Goal: Check status: Check status

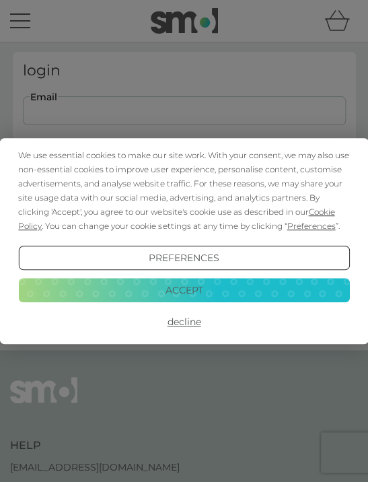
type input "jdemontfort@btinternet.com"
click at [184, 200] on button "Login" at bounding box center [184, 200] width 323 height 39
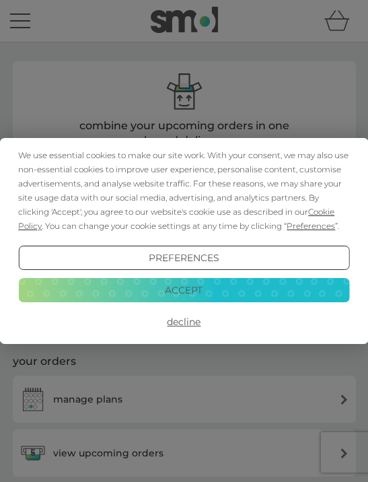
click at [192, 296] on button "Accept" at bounding box center [183, 290] width 331 height 24
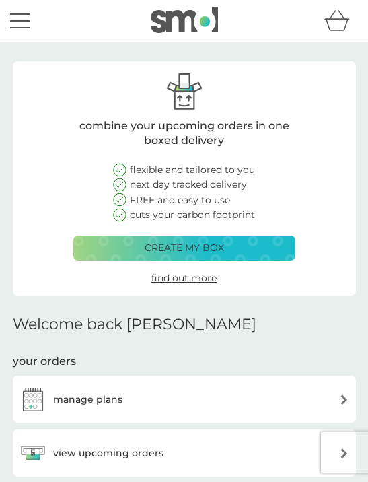
click at [131, 398] on div "manage plans" at bounding box center [185, 398] width 330 height 27
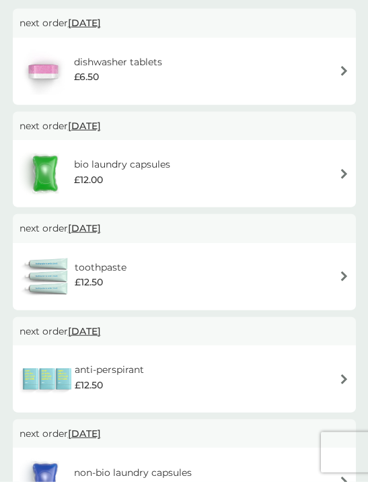
scroll to position [233, 0]
click at [344, 373] on img at bounding box center [344, 378] width 10 height 10
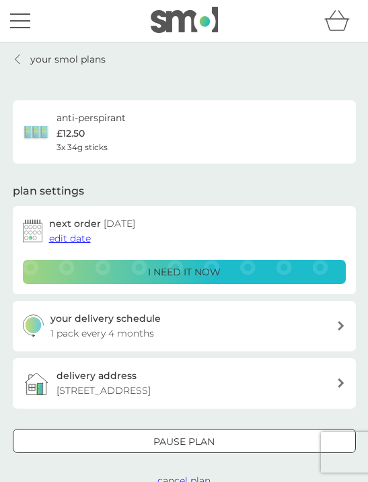
click at [79, 238] on span "edit date" at bounding box center [70, 238] width 42 height 12
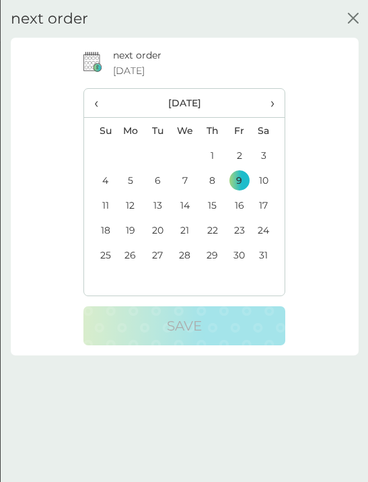
click at [357, 20] on icon "close" at bounding box center [352, 18] width 11 height 11
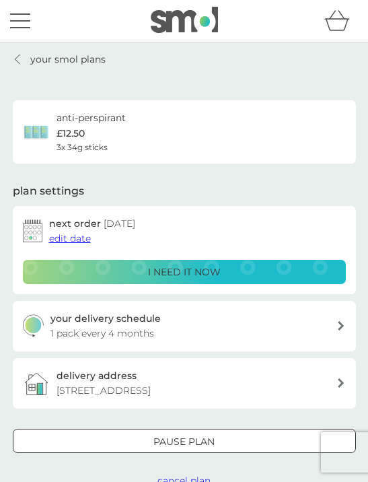
click at [16, 13] on div "menu" at bounding box center [20, 14] width 20 height 2
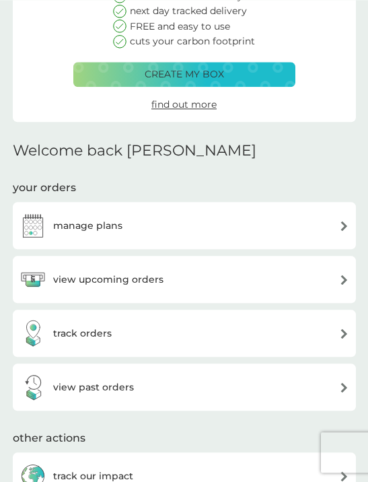
scroll to position [187, 0]
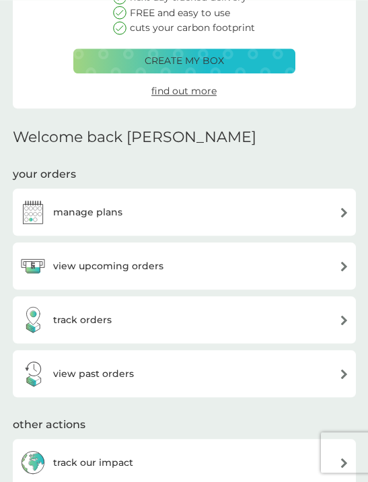
click at [342, 267] on img at bounding box center [344, 266] width 10 height 10
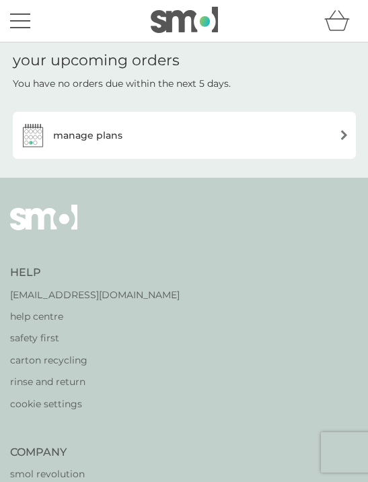
click at [330, 132] on div "manage plans" at bounding box center [185, 135] width 330 height 27
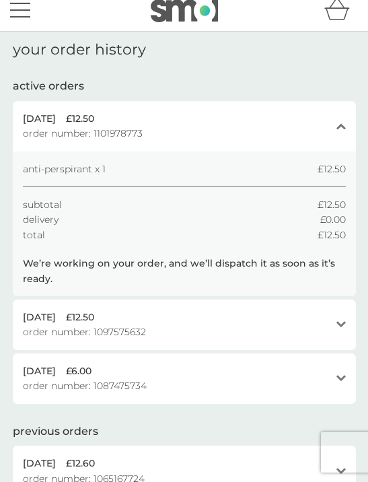
scroll to position [6, 0]
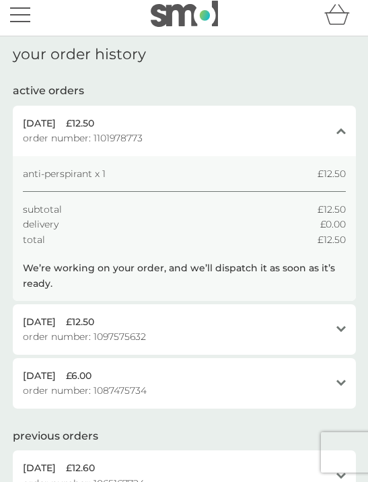
click at [317, 263] on p "We’re working on your order, and we’ll dispatch it as soon as it’s ready." at bounding box center [184, 275] width 323 height 30
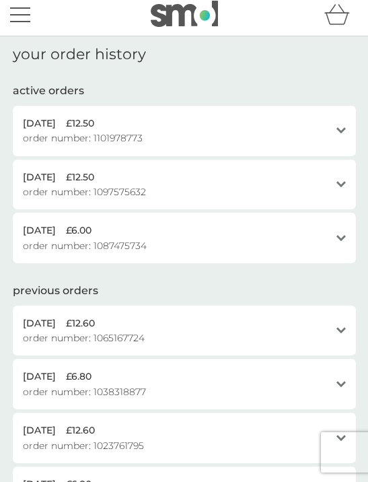
click at [338, 133] on div "open" at bounding box center [340, 130] width 9 height 11
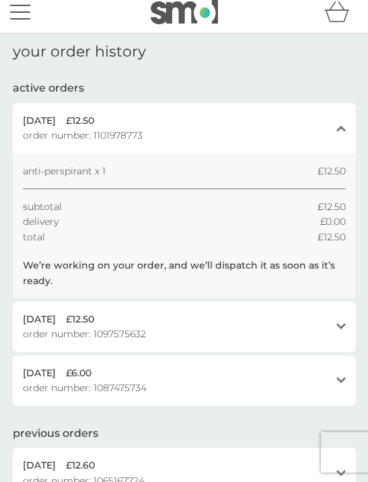
scroll to position [0, 0]
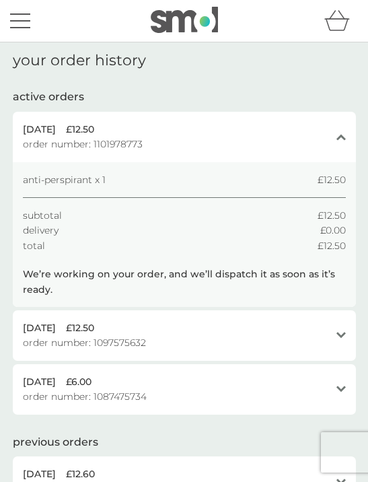
click at [307, 272] on p "We’re working on your order, and we’ll dispatch it as soon as it’s ready." at bounding box center [184, 281] width 323 height 30
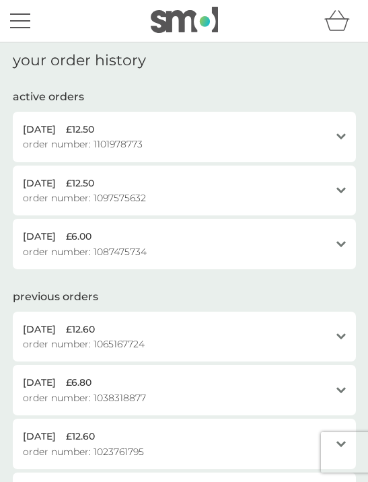
click at [339, 136] on icon at bounding box center [340, 136] width 9 height 6
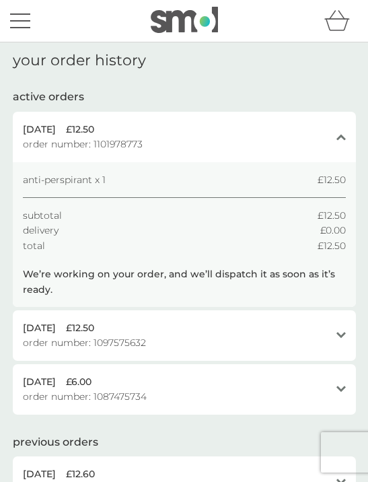
click at [350, 136] on div "[DATE] £12.50 order number: 1101978773 close" at bounding box center [184, 137] width 343 height 50
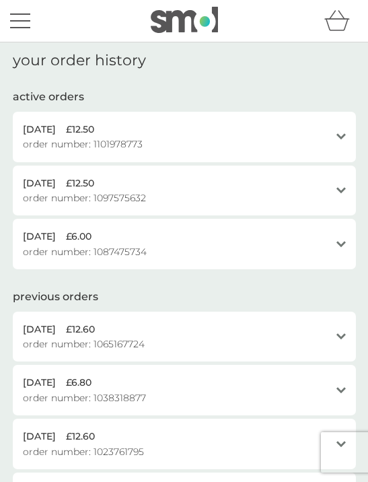
click at [344, 133] on icon at bounding box center [340, 136] width 9 height 6
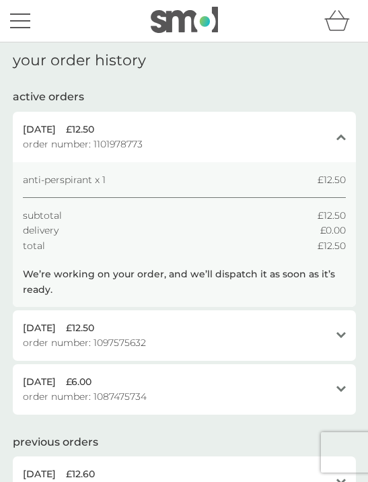
click at [344, 134] on icon "close" at bounding box center [340, 136] width 9 height 7
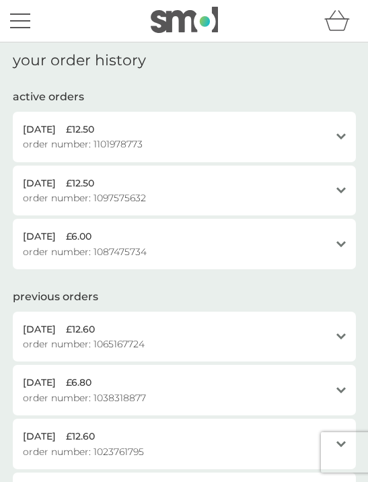
click at [106, 141] on span "order number: 1101978773" at bounding box center [83, 144] width 120 height 15
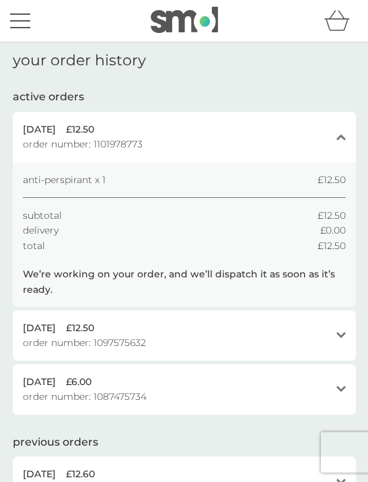
click at [340, 130] on div "close" at bounding box center [340, 137] width 9 height 30
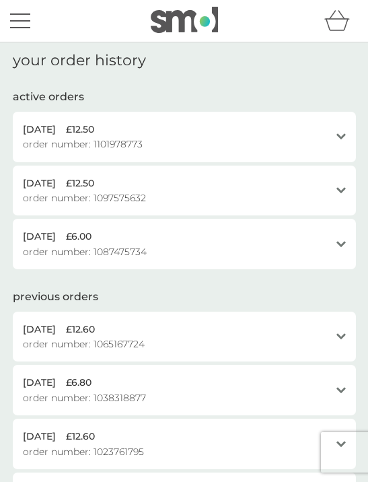
click at [323, 144] on div "[DATE] £12.50 order number: 1101978773" at bounding box center [176, 137] width 307 height 30
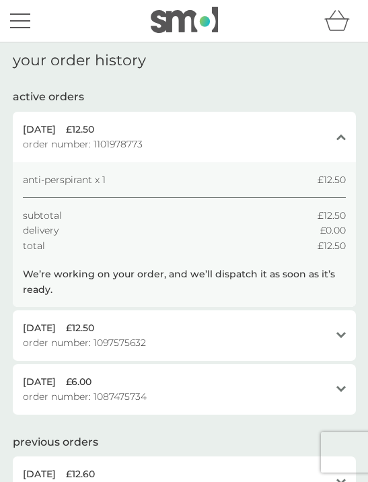
click at [317, 274] on p "We’re working on your order, and we’ll dispatch it as soon as it’s ready." at bounding box center [184, 281] width 323 height 30
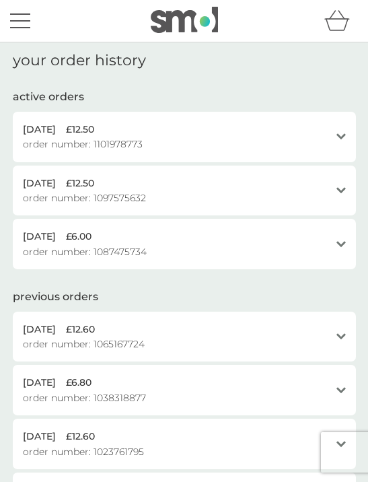
click at [346, 130] on div "[DATE] £12.50 order number: 1101978773 open" at bounding box center [184, 137] width 343 height 50
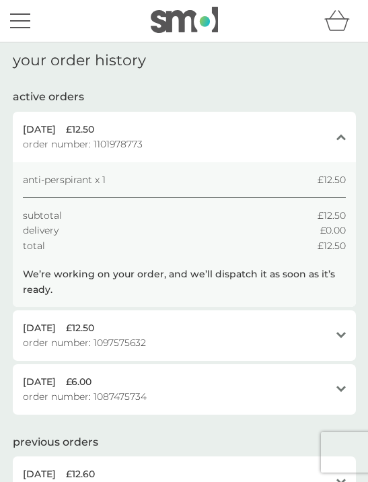
click at [21, 20] on div "menu" at bounding box center [20, 21] width 20 height 2
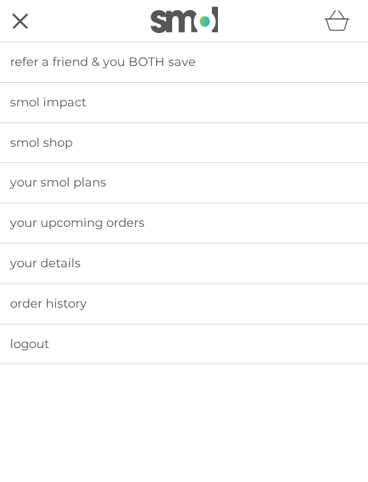
click at [97, 183] on span "your smol plans" at bounding box center [58, 182] width 96 height 15
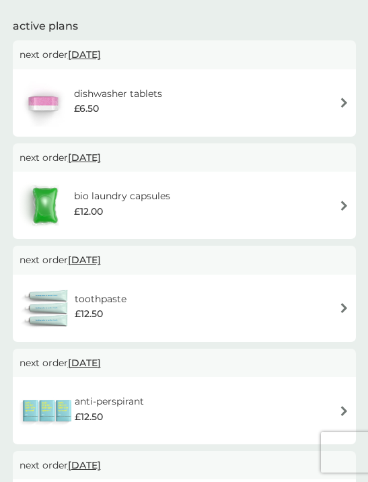
scroll to position [237, 0]
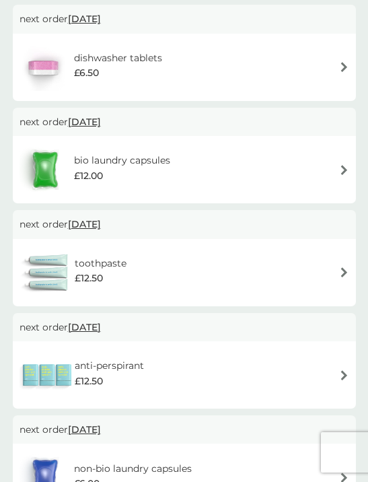
click at [93, 324] on span "[DATE]" at bounding box center [84, 327] width 33 height 26
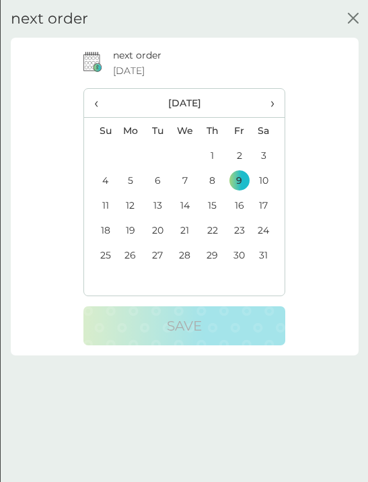
click at [211, 391] on div "next order [DATE] ‹ [DATE] › Su Mo Tu We Th Fr Sa 28 29 30 31 1 2 3 4 5 6 7 8 9…" at bounding box center [184, 279] width 368 height 482
click at [347, 15] on icon "close" at bounding box center [352, 18] width 11 height 11
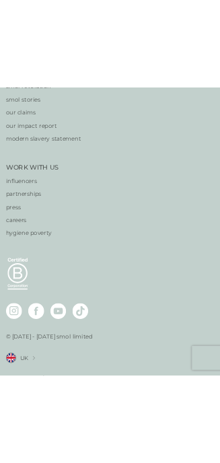
scroll to position [1360, 0]
